Goal: Task Accomplishment & Management: Manage account settings

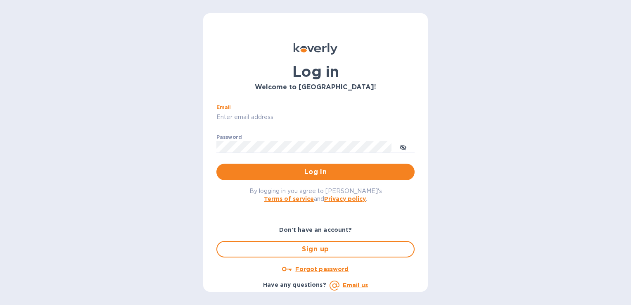
click at [283, 122] on input "Email" at bounding box center [315, 117] width 198 height 12
type input "m.bertolotti@pandionlogistics.com"
click at [216, 164] on button "Log in" at bounding box center [315, 172] width 198 height 17
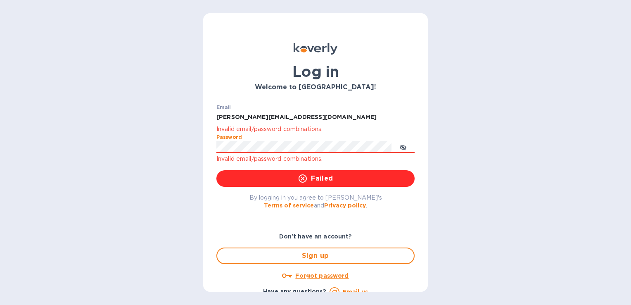
click button "Failed" at bounding box center [315, 178] width 198 height 17
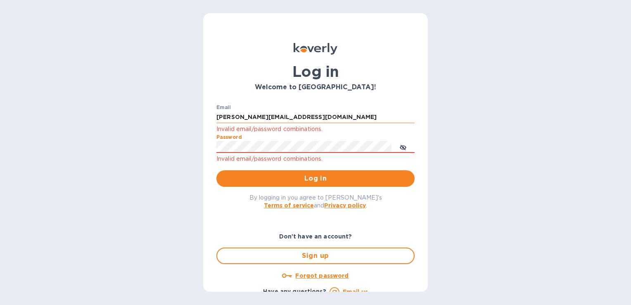
click at [216, 170] on button "Log in" at bounding box center [315, 178] width 198 height 17
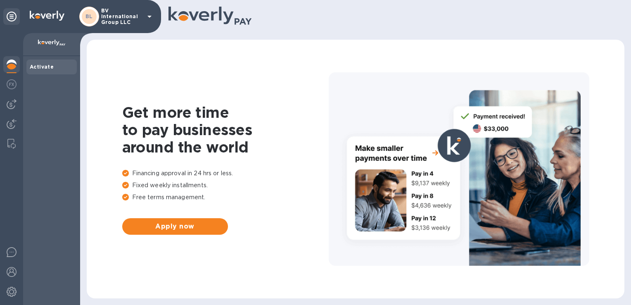
click at [140, 19] on p "BV International Group LLC" at bounding box center [121, 16] width 41 height 17
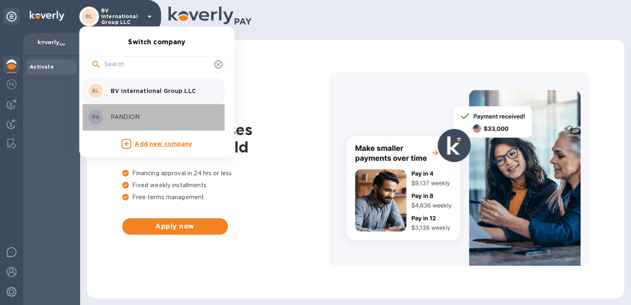
click at [129, 115] on p "PANDION" at bounding box center [163, 117] width 104 height 9
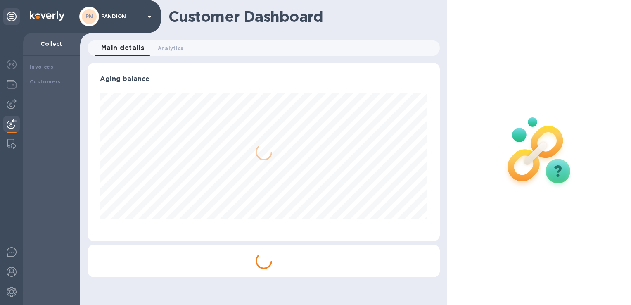
scroll to position [178, 352]
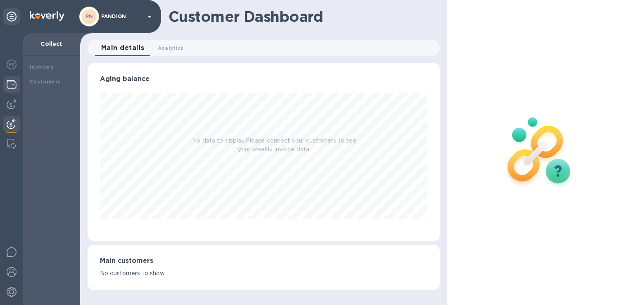
click at [12, 83] on img at bounding box center [12, 84] width 10 height 10
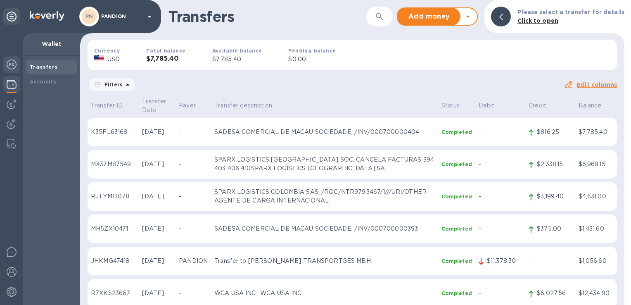
click at [12, 62] on img at bounding box center [12, 64] width 10 height 10
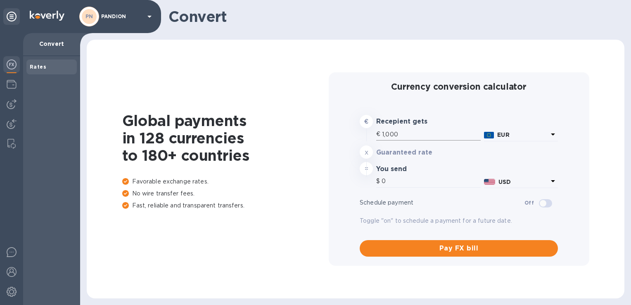
type input "1,182.3"
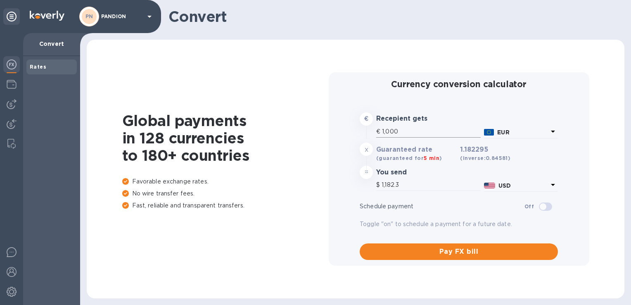
click at [436, 133] on input "1,000" at bounding box center [431, 132] width 99 height 12
click at [543, 132] on p "EUR" at bounding box center [522, 132] width 51 height 9
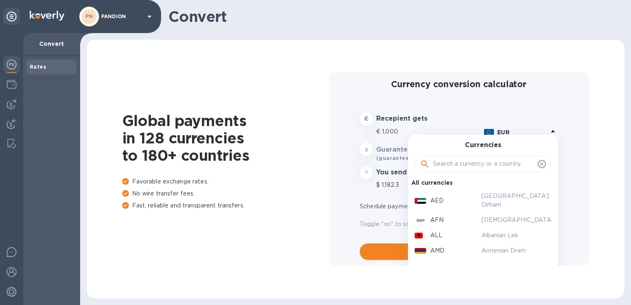
scroll to position [62, 0]
click at [473, 161] on input "text" at bounding box center [483, 164] width 101 height 12
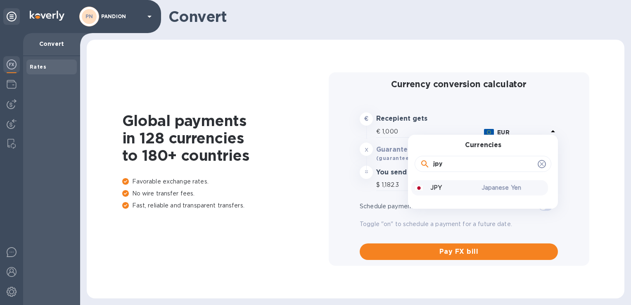
type input "jpy"
click at [482, 187] on p "Japanese Yen" at bounding box center [514, 187] width 64 height 9
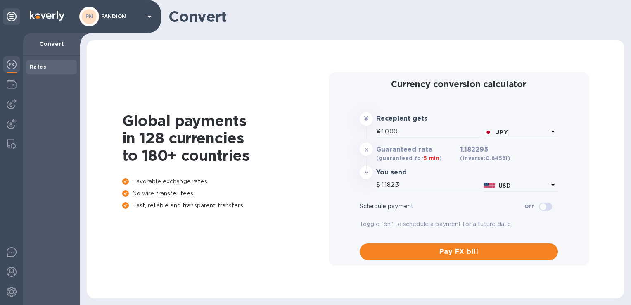
type input "6.87"
click at [413, 133] on input "1,000" at bounding box center [431, 132] width 99 height 12
type input "100"
type input "0.69"
type input "10"
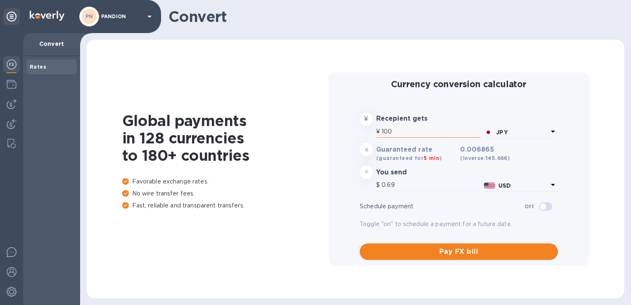
type input "0.07"
type input "1"
type input "0.01"
type input "1"
type input "0.01"
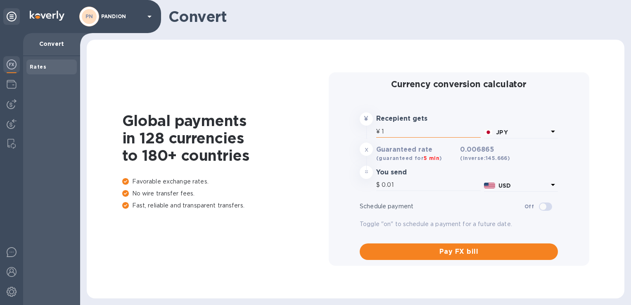
type input "18"
type input "0.12"
type input "183"
type input "1.26"
type input "1,836"
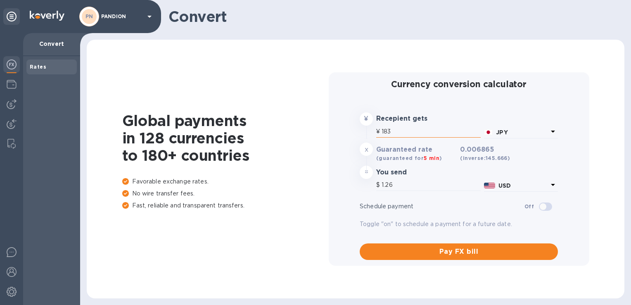
type input "12.6"
type input "183"
type input "1.26"
type input "18"
type input "0.12"
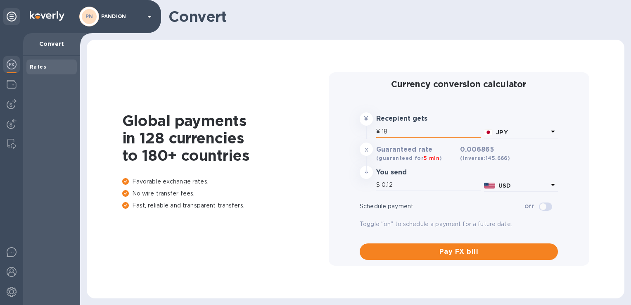
type input "1"
type input "0.01"
paste input "1,836,732.00"
type input "1,836,732.00"
type input "12,609.17"
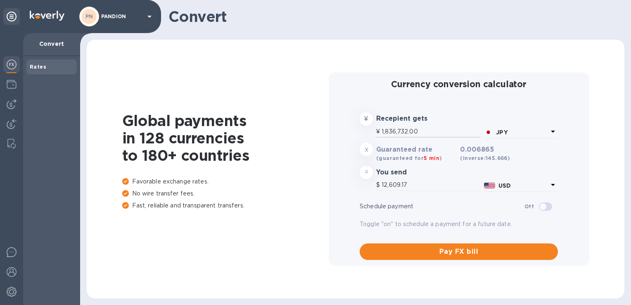
type input "1,836,732.00"
click at [10, 292] on img at bounding box center [12, 292] width 10 height 10
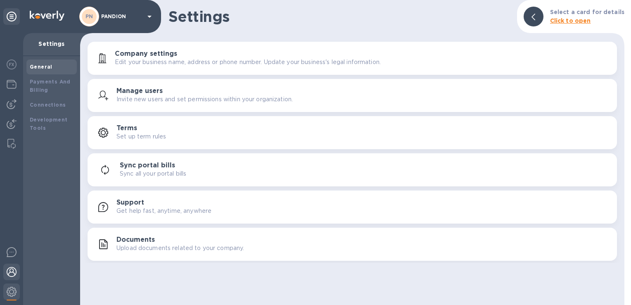
click at [12, 275] on img at bounding box center [12, 272] width 10 height 10
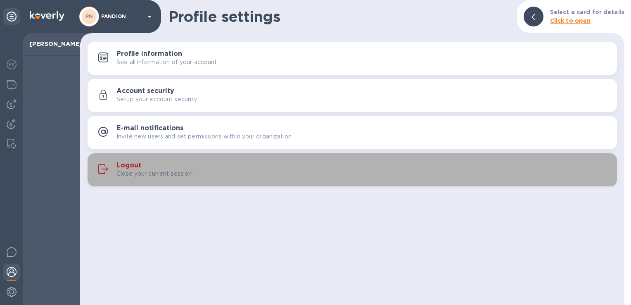
click at [151, 164] on div "Logout Close your current session." at bounding box center [363, 170] width 494 height 17
